Goal: Task Accomplishment & Management: Manage account settings

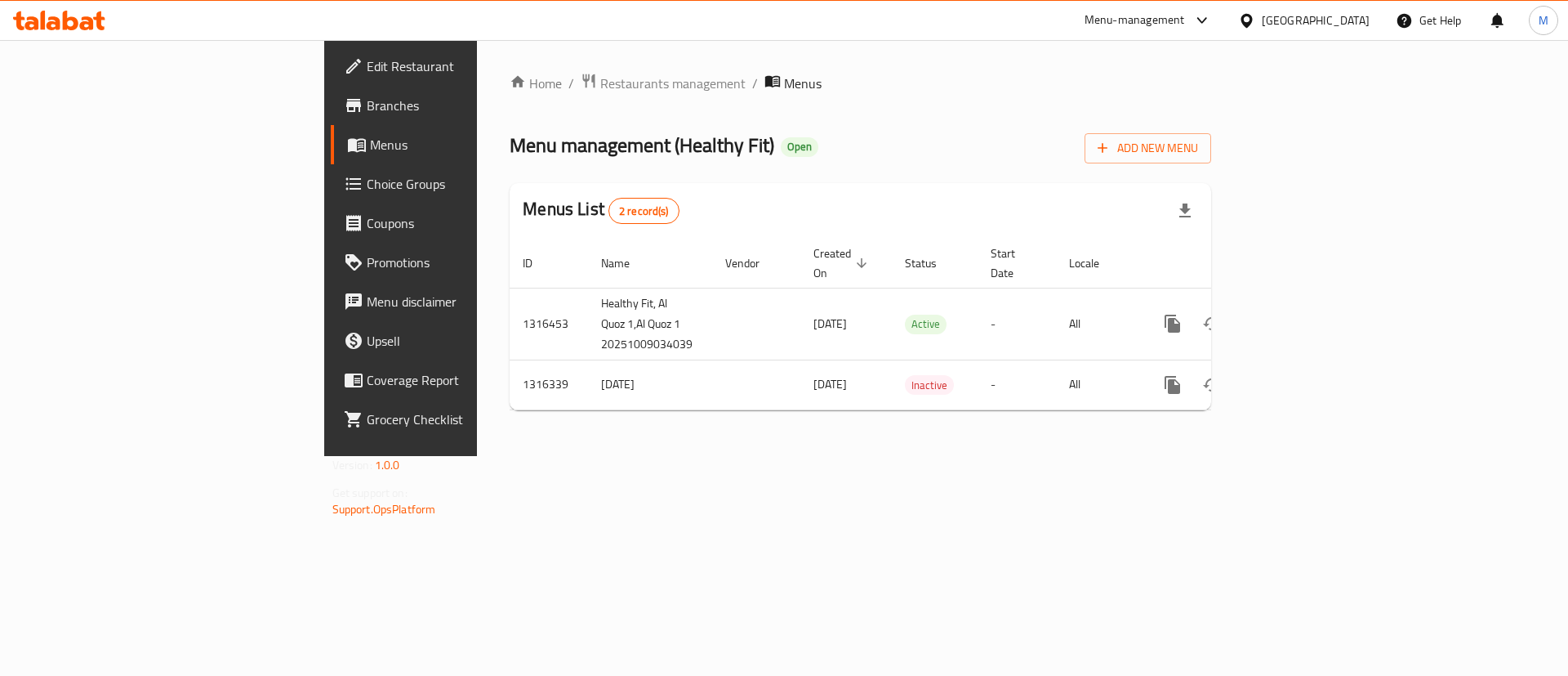
click at [978, 456] on div "Home / Restaurants management / Menus Menu management ( Healthy Fit ) Open Add …" at bounding box center [861, 248] width 767 height 416
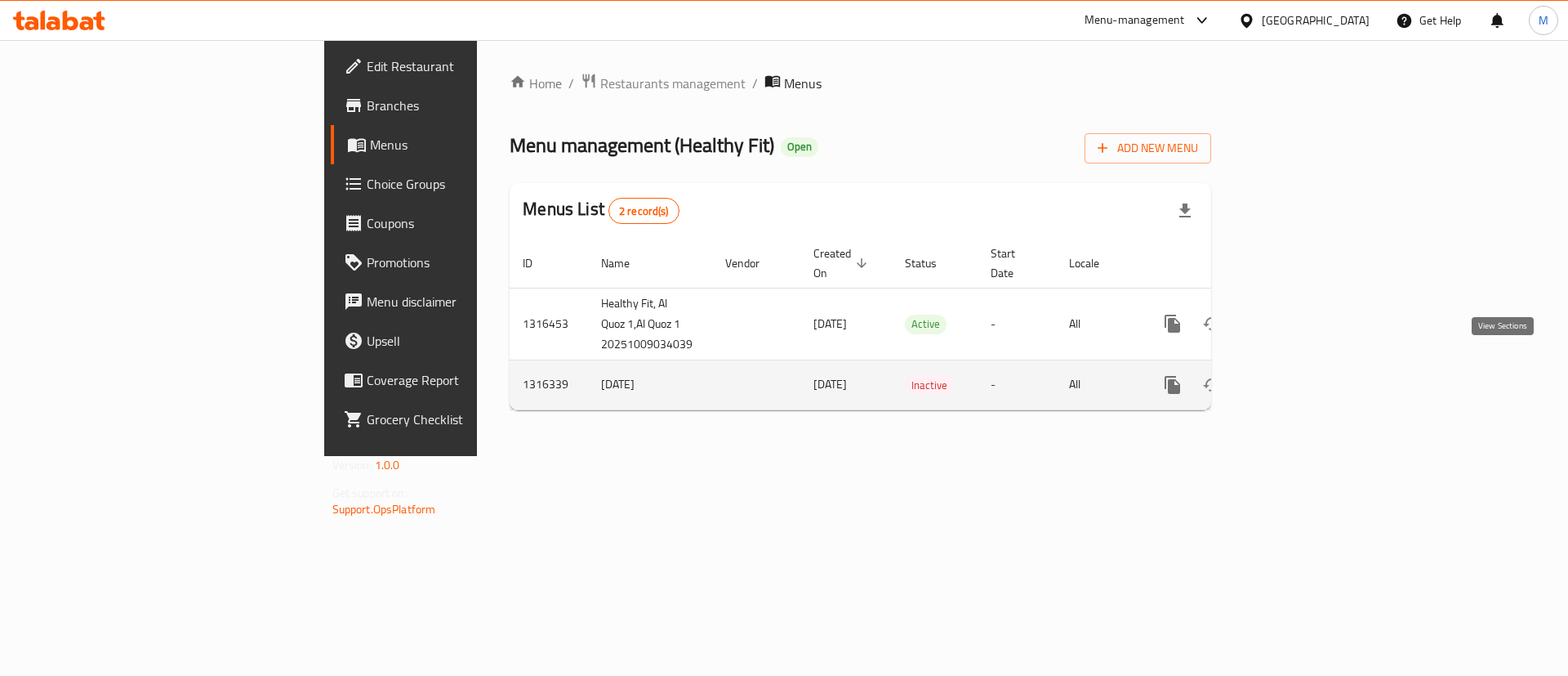
click at [1298, 378] on icon "enhanced table" at bounding box center [1290, 385] width 15 height 15
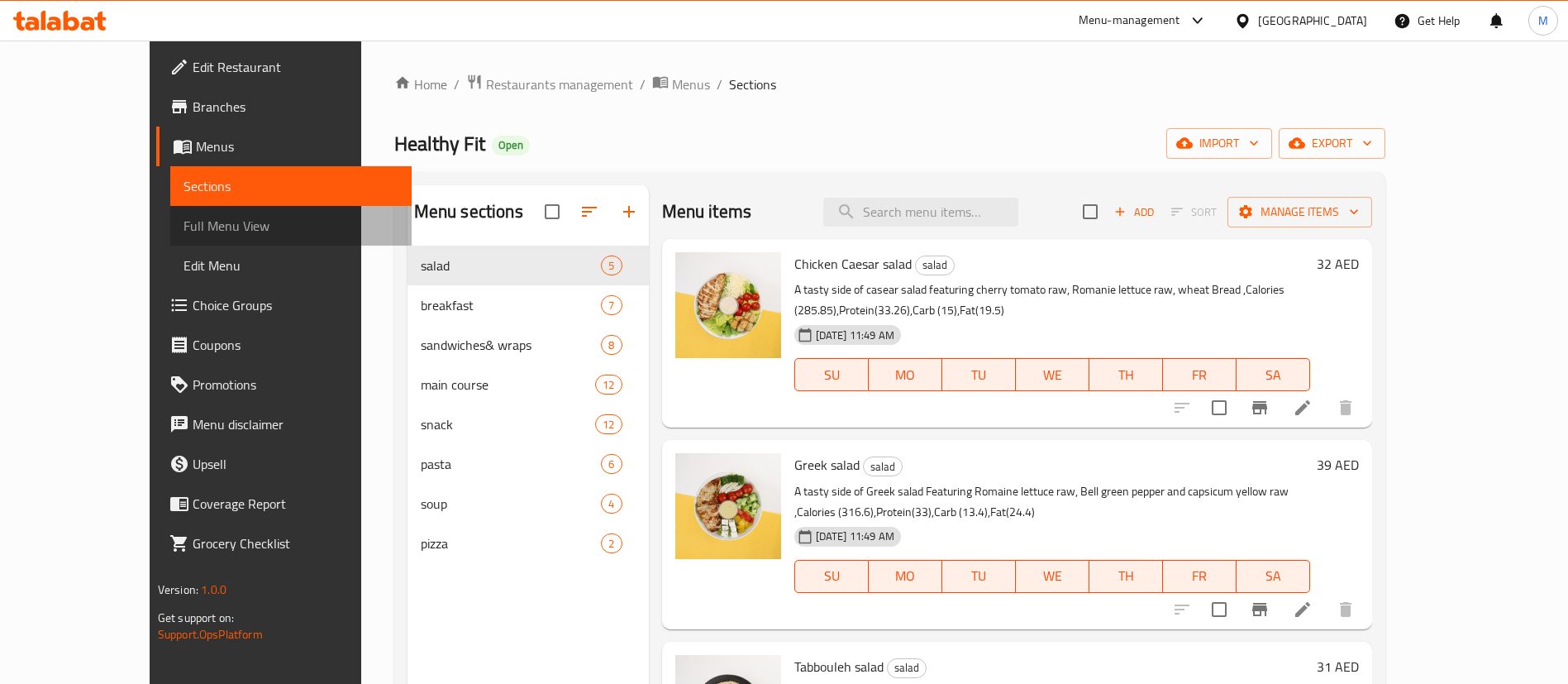
click at [183, 220] on span "Full Menu View" at bounding box center [290, 226] width 215 height 19
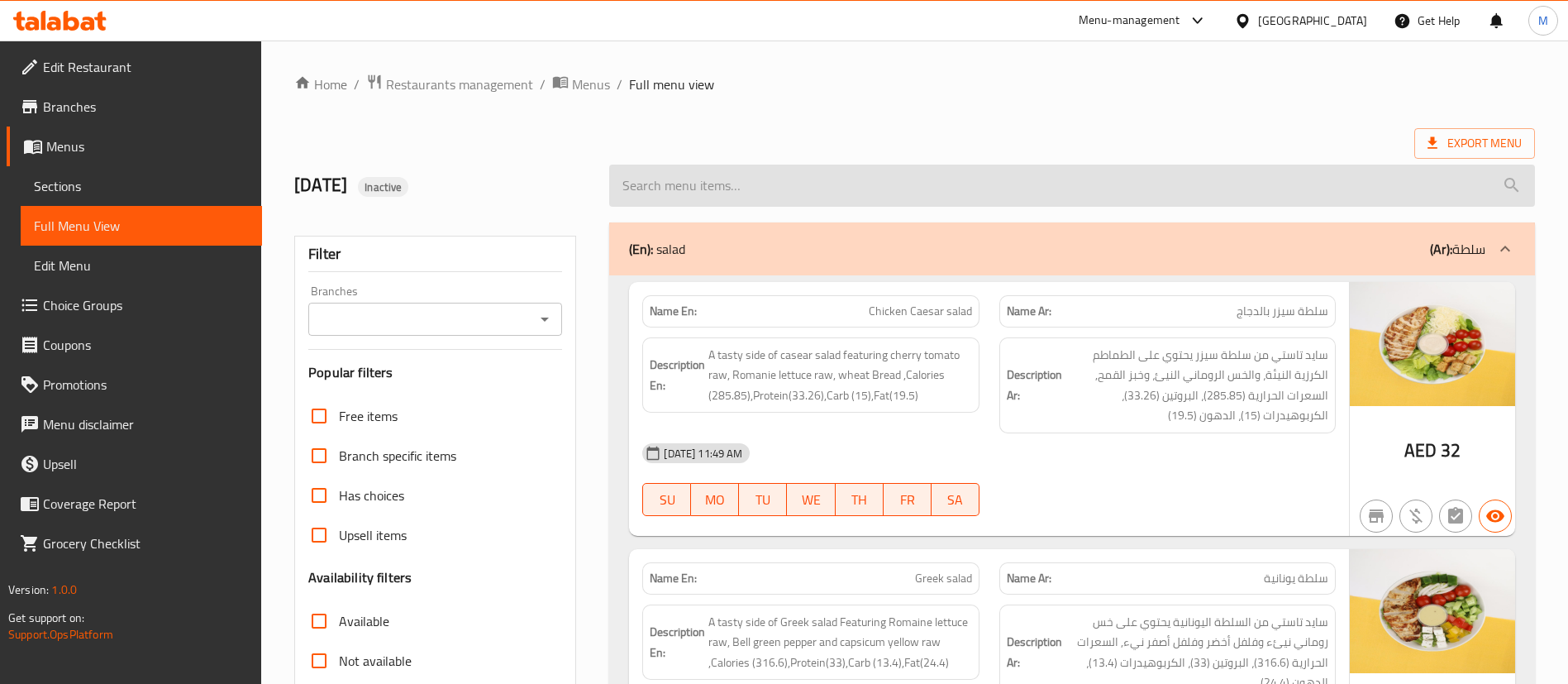
click at [782, 197] on input "search" at bounding box center [1072, 186] width 926 height 42
paste input "Vanilla Dark cookies"
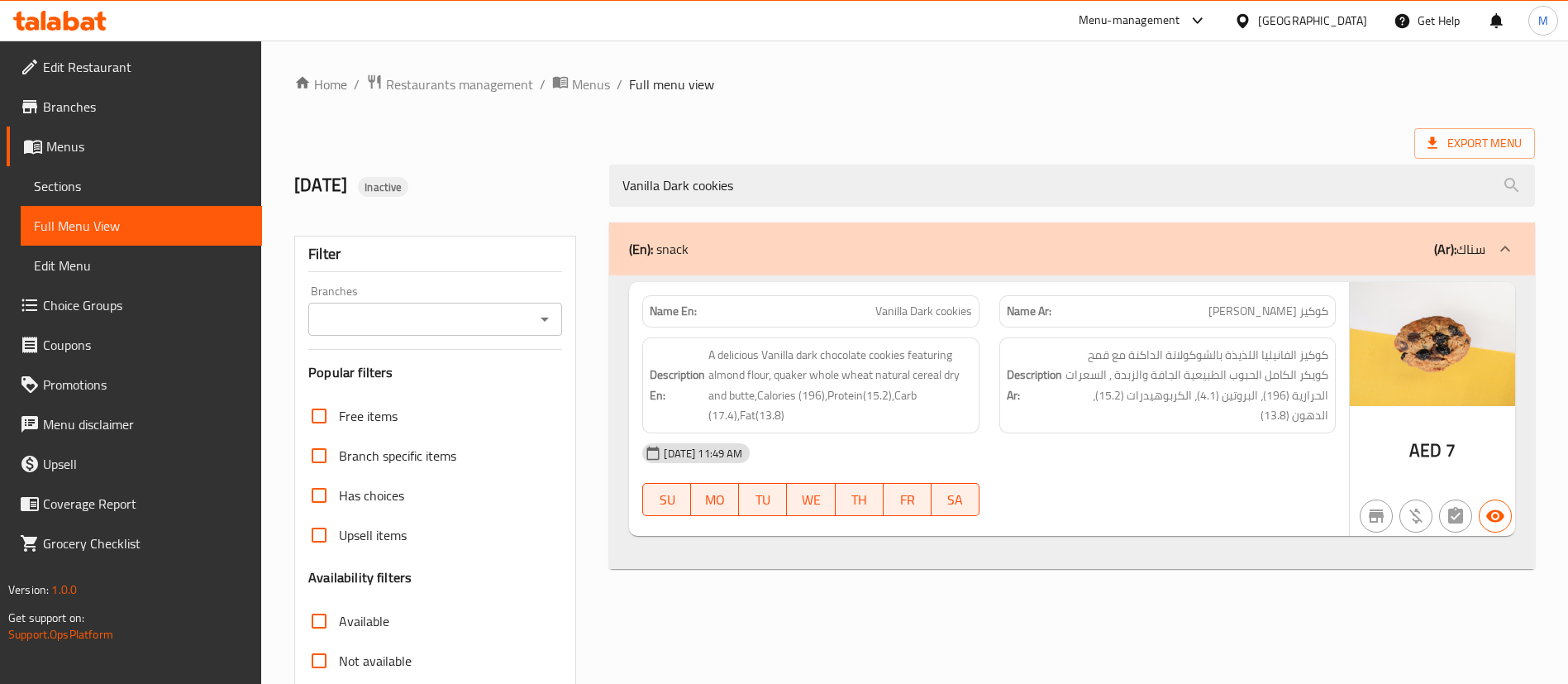
type input "Vanilla Dark cookies"
click at [77, 145] on span "Menus" at bounding box center [147, 146] width 203 height 19
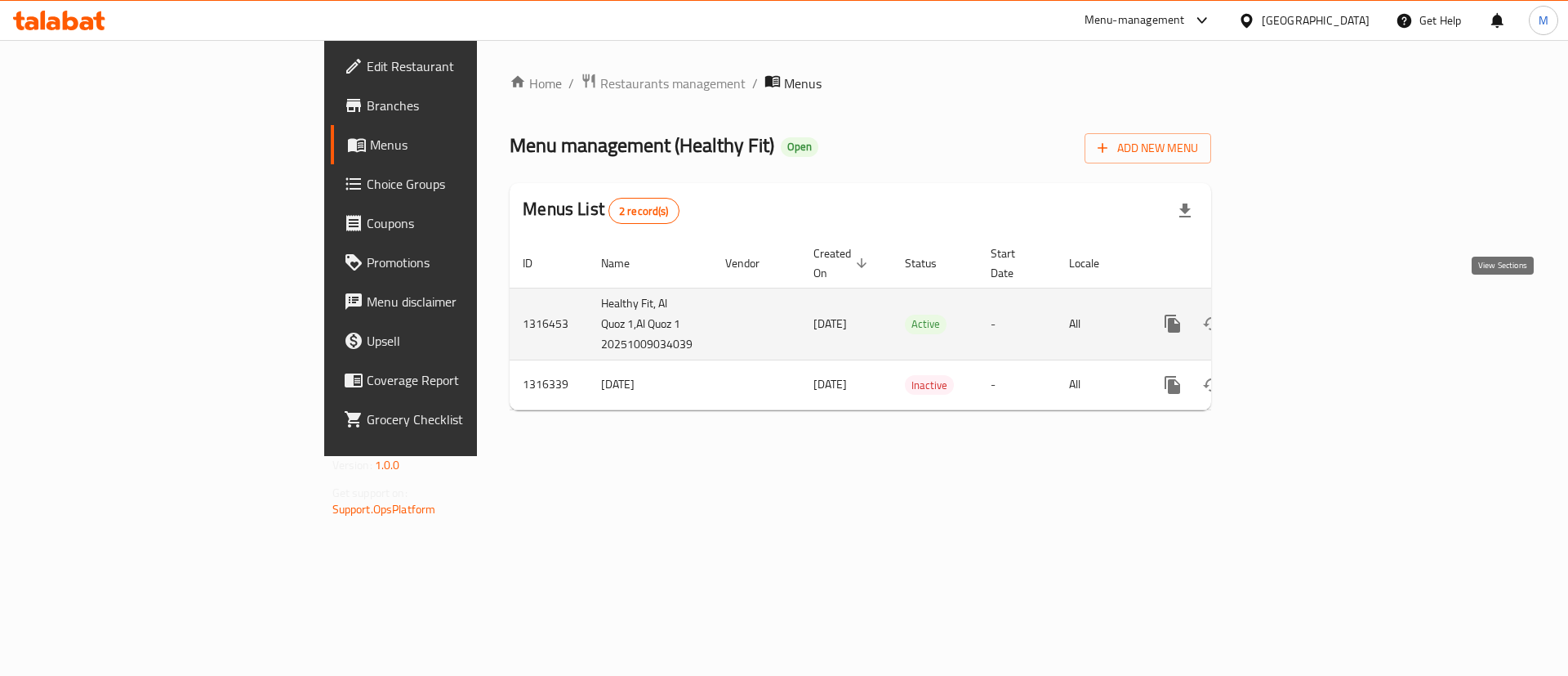
click at [1310, 304] on link "enhanced table" at bounding box center [1290, 324] width 39 height 39
